Goal: Register for event/course

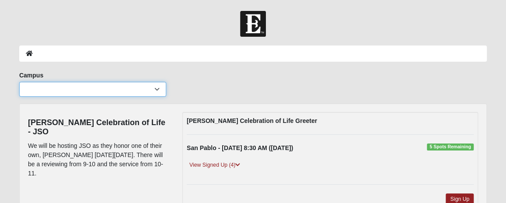
click at [158, 91] on select "Arlington Baymeadows College Park Orlando (Coming Soon) Eleven22 Online Fleming…" at bounding box center [92, 89] width 147 height 15
click at [158, 92] on select "Arlington Baymeadows College Park Orlando (Coming Soon) Eleven22 Online Fleming…" at bounding box center [92, 89] width 147 height 15
select select "3"
click at [19, 82] on select "Arlington Baymeadows College Park Orlando (Coming Soon) Eleven22 Online Fleming…" at bounding box center [92, 89] width 147 height 15
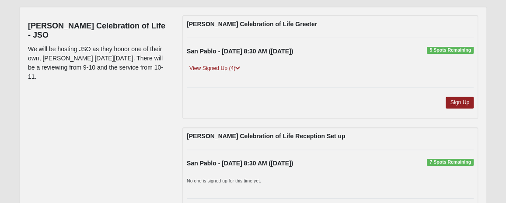
scroll to position [92, 0]
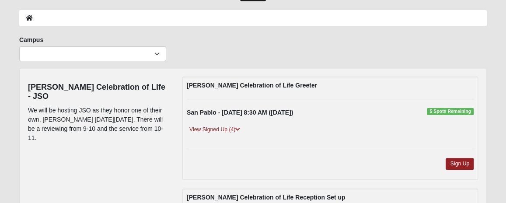
scroll to position [36, 0]
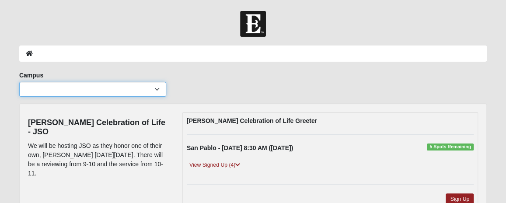
click at [156, 88] on select "[GEOGRAPHIC_DATA] [GEOGRAPHIC_DATA] (Coming Soon) Eleven22 Online [PERSON_NAME]…" at bounding box center [92, 89] width 147 height 15
select select "3"
click at [19, 82] on select "[GEOGRAPHIC_DATA] [GEOGRAPHIC_DATA] (Coming Soon) Eleven22 Online [PERSON_NAME]…" at bounding box center [92, 89] width 147 height 15
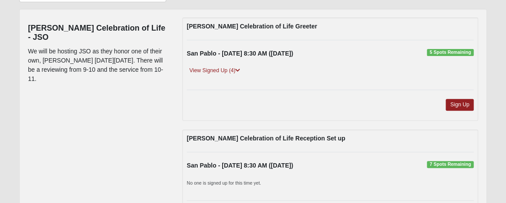
scroll to position [95, 0]
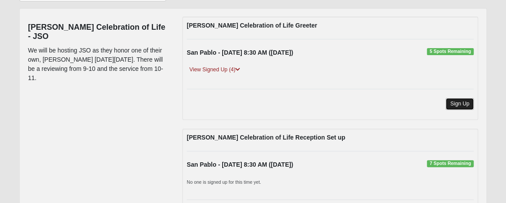
click at [457, 103] on link "Sign Up" at bounding box center [460, 104] width 28 height 12
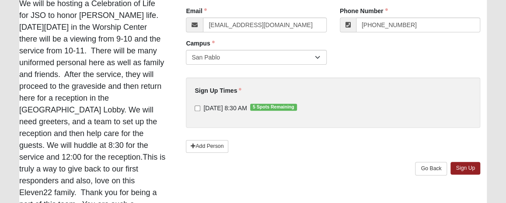
scroll to position [142, 0]
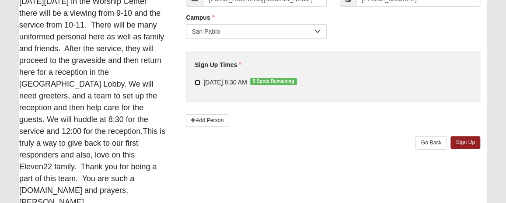
click at [196, 85] on input "[DATE] 8:30 AM 5 Spots Remaining" at bounding box center [198, 83] width 6 height 6
checkbox input "true"
click at [462, 142] on link "Sign Up" at bounding box center [466, 142] width 30 height 13
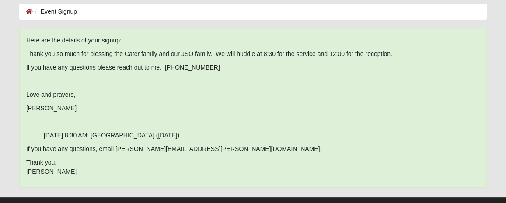
scroll to position [0, 0]
